Goal: Task Accomplishment & Management: Manage account settings

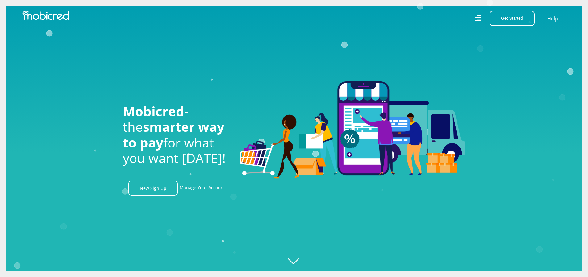
click at [480, 16] on icon at bounding box center [477, 18] width 6 height 9
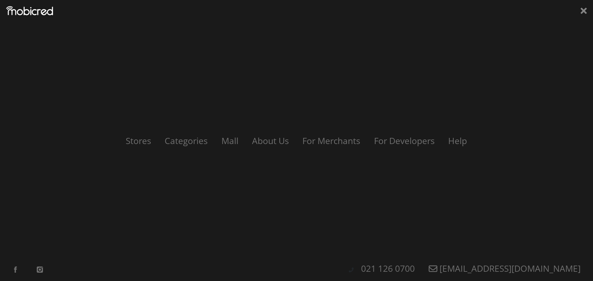
scroll to position [0, 440]
click at [50, 15] on img at bounding box center [29, 10] width 47 height 9
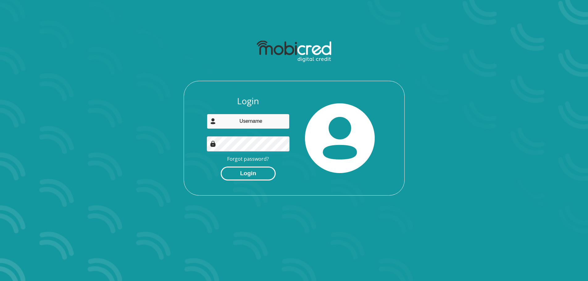
type input "[EMAIL_ADDRESS][DOMAIN_NAME]"
click at [260, 177] on button "Login" at bounding box center [248, 174] width 55 height 14
